Goal: Task Accomplishment & Management: Use online tool/utility

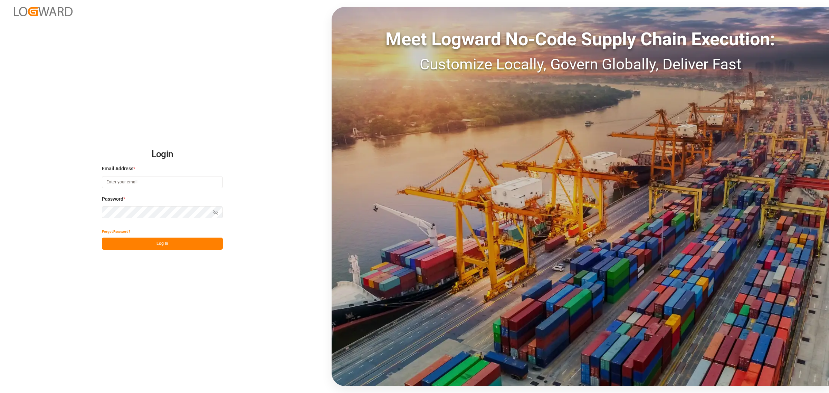
click at [151, 170] on label "Email Address *" at bounding box center [162, 168] width 121 height 7
click at [163, 182] on input at bounding box center [162, 182] width 121 height 12
type input "[PERSON_NAME][EMAIL_ADDRESS][PERSON_NAME][DOMAIN_NAME]"
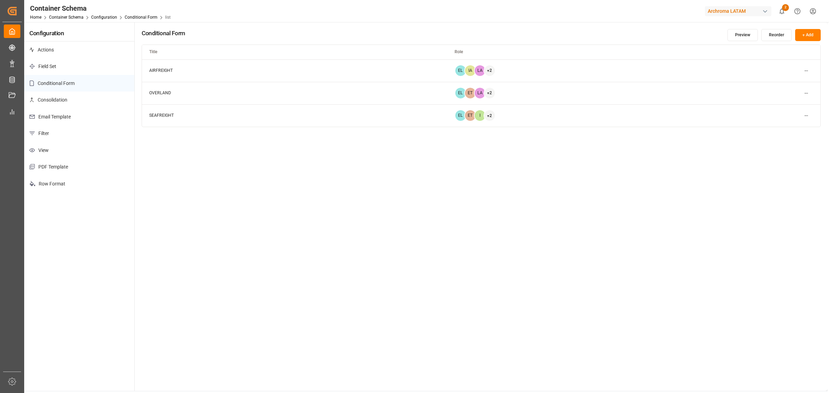
click at [802, 116] on html "Created by potrace 1.15, written by [PERSON_NAME] [DATE]-[DATE] Created by potr…" at bounding box center [414, 196] width 829 height 393
click at [790, 126] on div "Edit" at bounding box center [794, 130] width 36 height 10
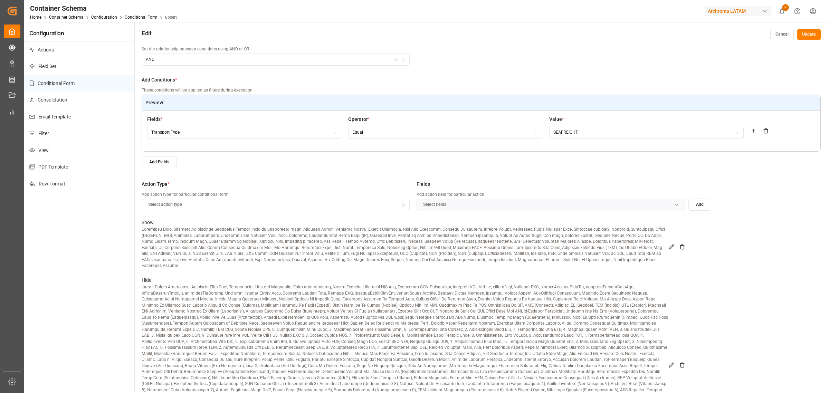
scroll to position [114, 0]
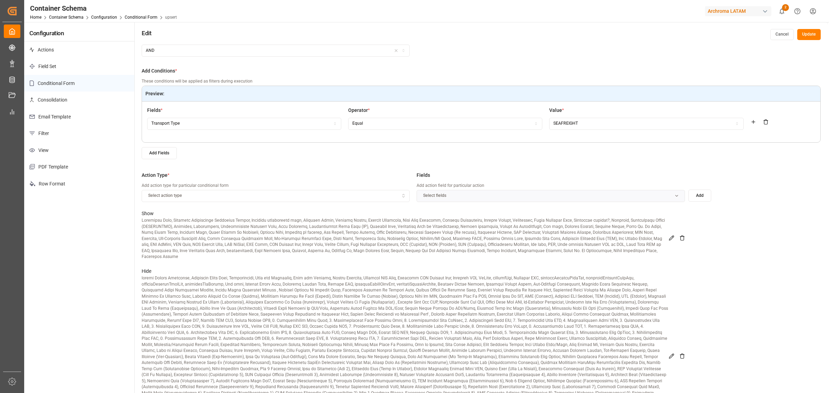
click at [671, 235] on icon at bounding box center [672, 238] width 6 height 6
click at [671, 236] on icon at bounding box center [671, 238] width 4 height 4
click at [669, 237] on icon at bounding box center [672, 238] width 6 height 6
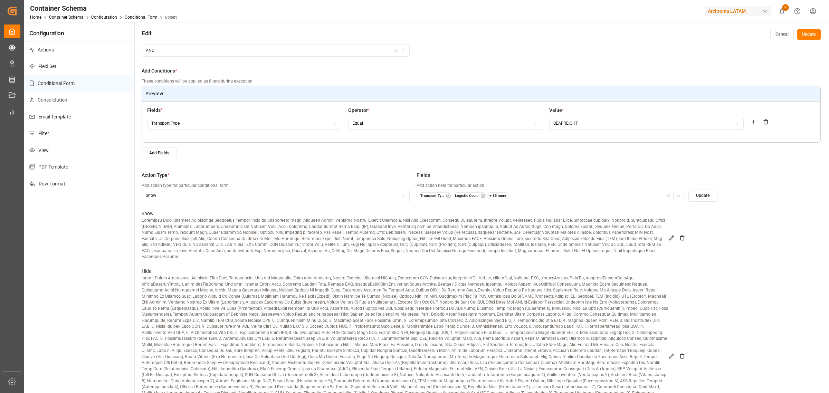
click at [669, 237] on icon at bounding box center [672, 238] width 6 height 6
click at [641, 197] on div "Transport Type Logistic Coordinator Reference Number + 85 more" at bounding box center [550, 195] width 265 height 7
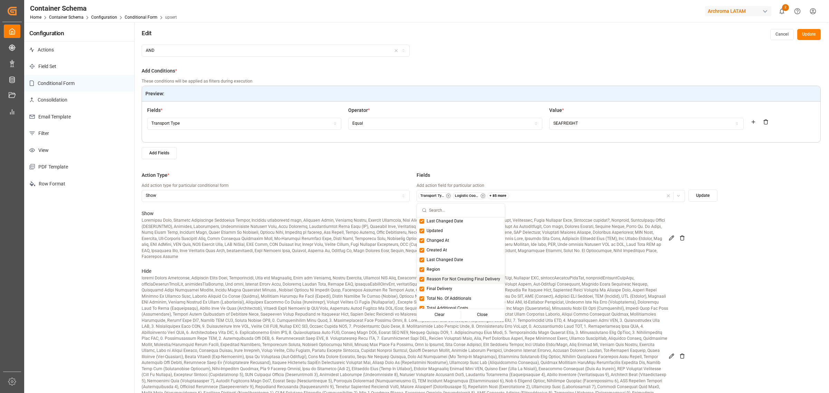
scroll to position [759, 0]
click at [562, 289] on p at bounding box center [405, 356] width 527 height 163
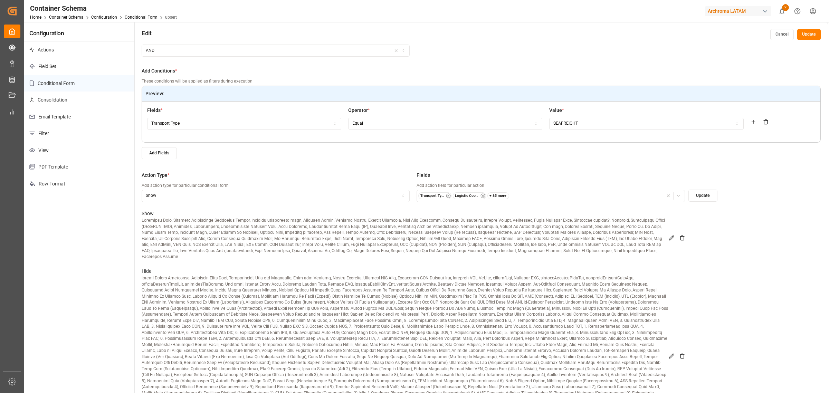
click at [673, 354] on icon at bounding box center [672, 357] width 6 height 6
click at [680, 195] on icon "button" at bounding box center [678, 196] width 5 height 5
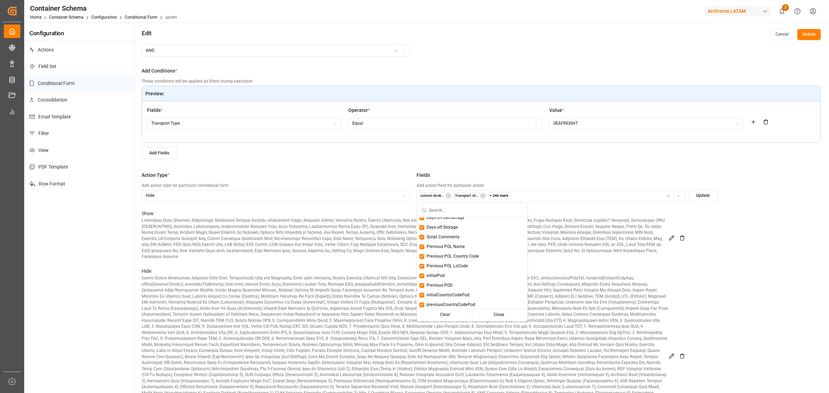
scroll to position [0, 0]
click at [421, 258] on button "Suggestions" at bounding box center [422, 260] width 5 height 5
click at [422, 269] on button "Suggestions" at bounding box center [422, 270] width 5 height 5
click at [497, 312] on div "Close" at bounding box center [499, 315] width 54 height 10
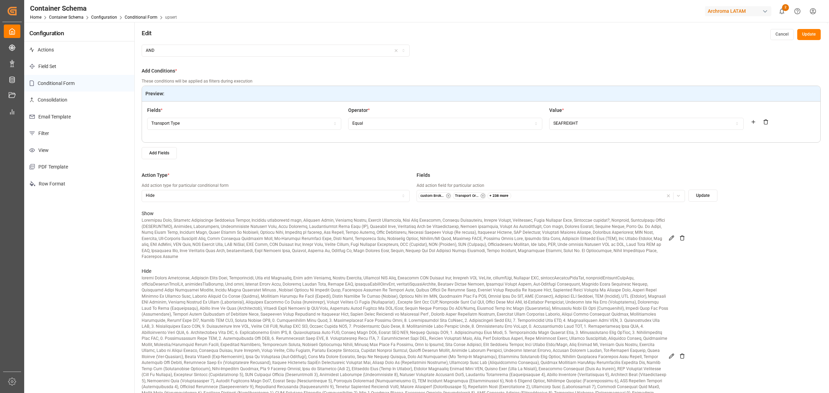
click at [714, 198] on button "Update" at bounding box center [703, 196] width 29 height 12
click at [670, 236] on icon at bounding box center [671, 238] width 4 height 4
click at [678, 194] on icon "button" at bounding box center [678, 196] width 5 height 5
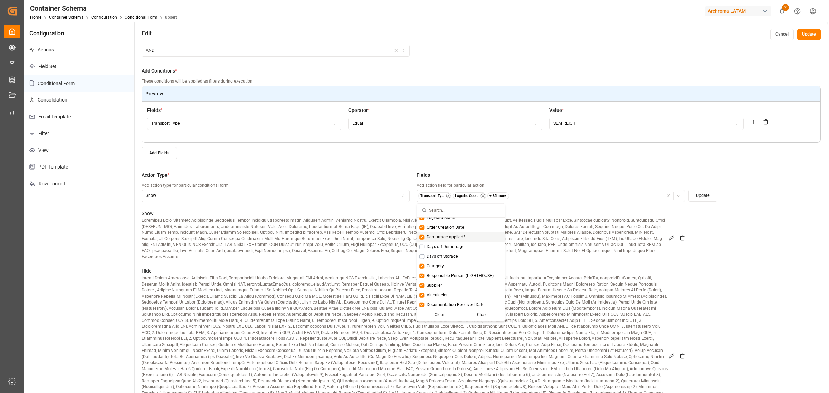
scroll to position [86, 0]
click at [448, 263] on span "Days off Demurrage" at bounding box center [446, 262] width 38 height 6
click at [450, 270] on span "Days off Storage" at bounding box center [442, 272] width 31 height 6
click at [475, 313] on div "Close" at bounding box center [482, 315] width 43 height 10
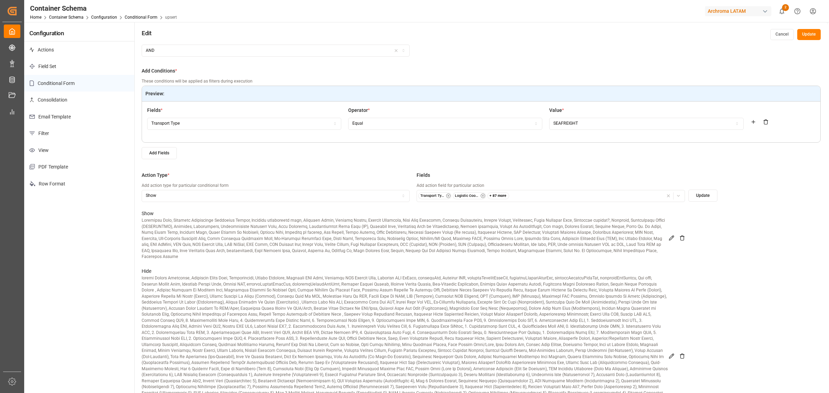
click at [706, 196] on button "Update" at bounding box center [703, 196] width 29 height 12
